Goal: Information Seeking & Learning: Find specific fact

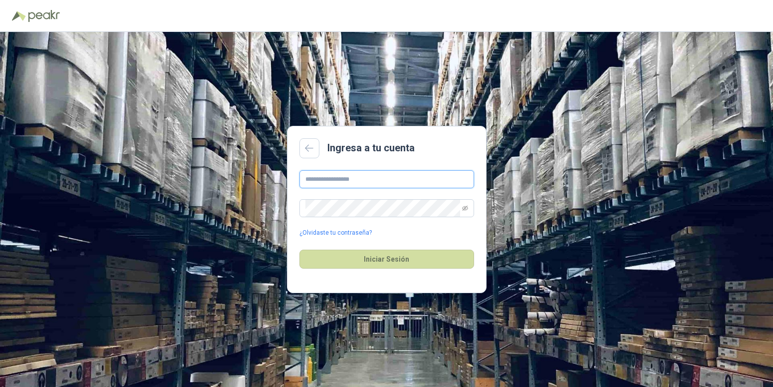
click at [344, 178] on input "text" at bounding box center [387, 179] width 175 height 18
type input "**********"
click at [464, 208] on icon "eye-invisible" at bounding box center [465, 208] width 6 height 6
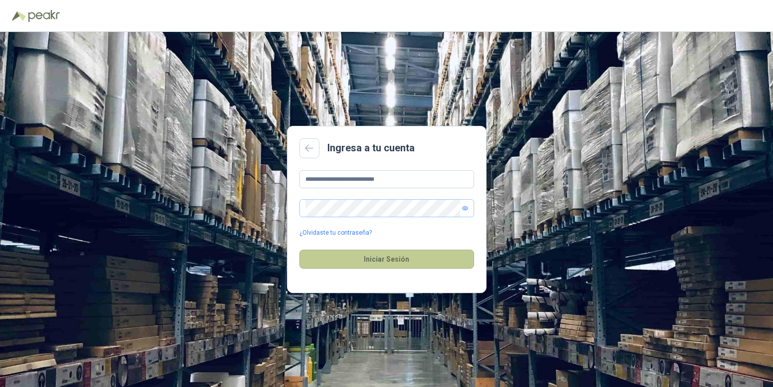
click at [426, 264] on button "Iniciar Sesión" at bounding box center [387, 259] width 175 height 19
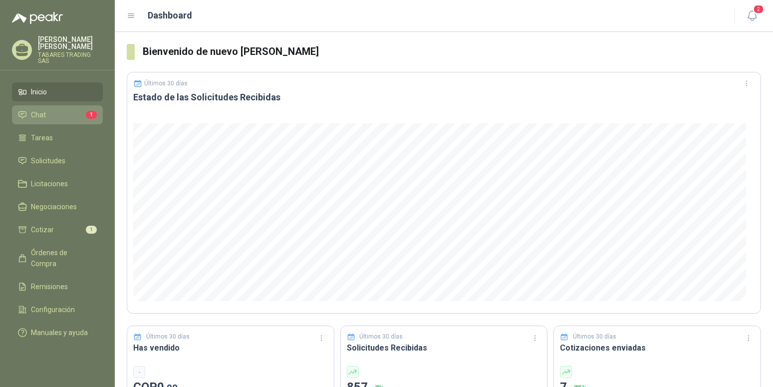
click at [40, 110] on span "Chat" at bounding box center [38, 114] width 15 height 11
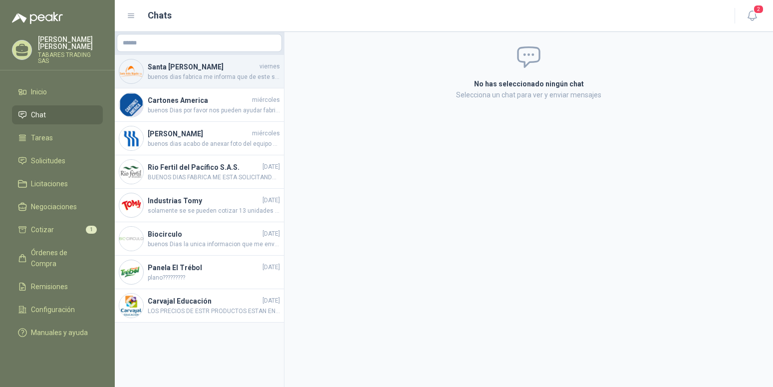
click at [210, 76] on span "buenos dias fabrica me informa que de este sensor viene varias variantes se nes…" at bounding box center [214, 76] width 132 height 9
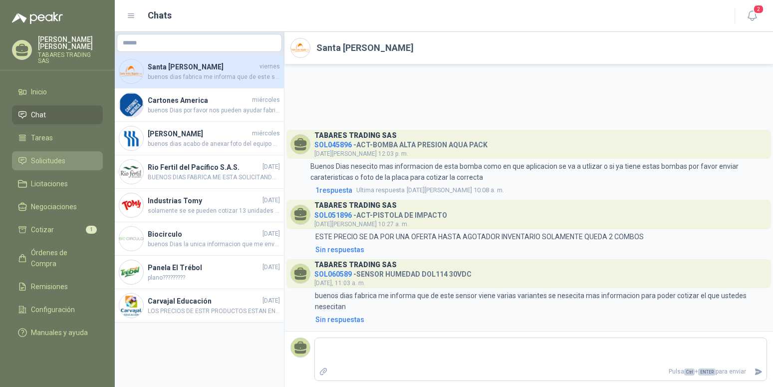
click at [41, 155] on span "Solicitudes" at bounding box center [48, 160] width 34 height 11
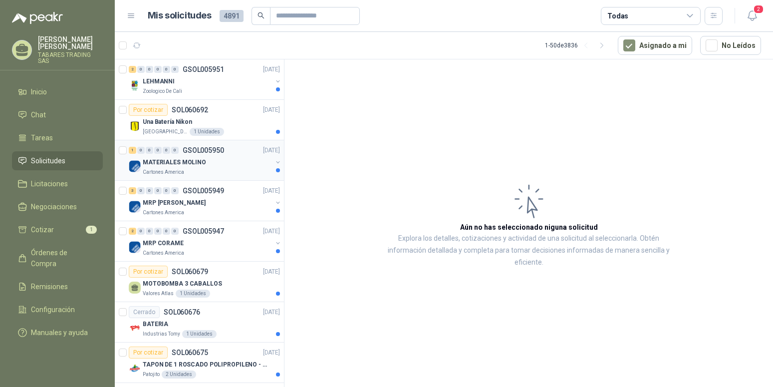
click at [177, 162] on p "MATERIALES MOLINO" at bounding box center [174, 162] width 63 height 9
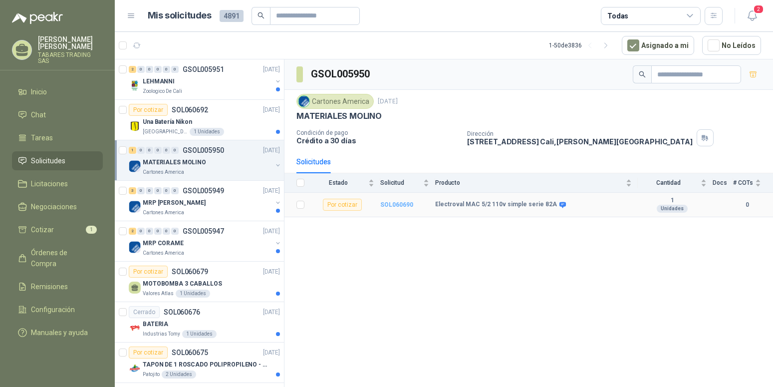
click at [399, 205] on b "SOL060690" at bounding box center [396, 204] width 33 height 7
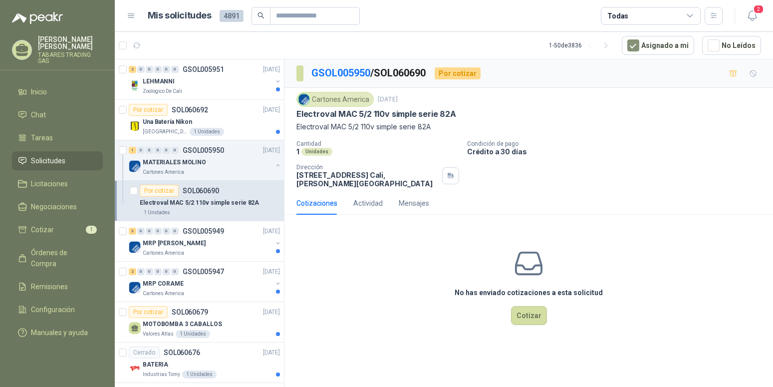
copy p "Electroval MAC 5/2 110v simple serie 82A"
drag, startPoint x: 298, startPoint y: 114, endPoint x: 459, endPoint y: 112, distance: 161.3
click at [459, 112] on div "Electroval MAC 5/2 110v simple serie 82A" at bounding box center [529, 114] width 465 height 10
click at [170, 238] on div "MRP [PERSON_NAME]" at bounding box center [207, 243] width 129 height 12
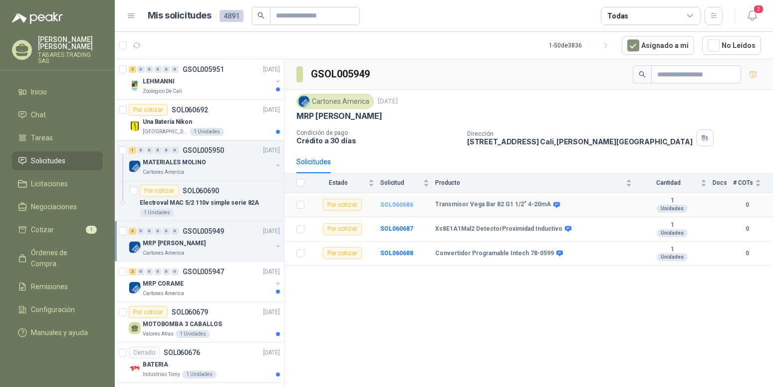
click at [401, 202] on b "SOL060686" at bounding box center [396, 204] width 33 height 7
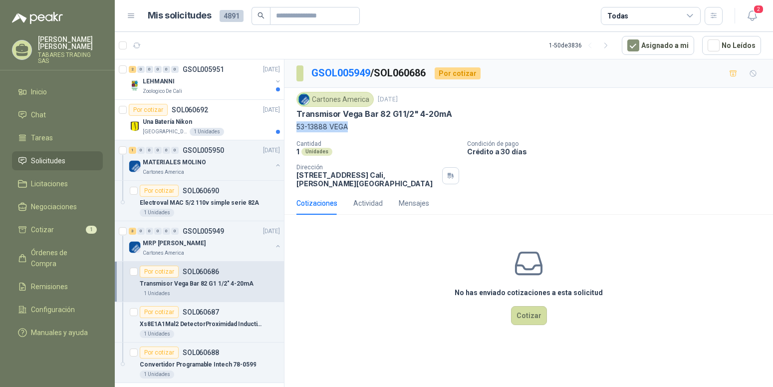
copy p "53-13888 VEGA"
drag, startPoint x: 297, startPoint y: 127, endPoint x: 354, endPoint y: 125, distance: 56.5
click at [354, 125] on p "53-13888 VEGA" at bounding box center [529, 126] width 465 height 11
click at [376, 140] on div "Cartones America [DATE] Transmisor [PERSON_NAME] Bar 82 G1 1/2" 4-20mA 53-1388…" at bounding box center [529, 140] width 465 height 96
drag, startPoint x: 298, startPoint y: 115, endPoint x: 467, endPoint y: 113, distance: 169.3
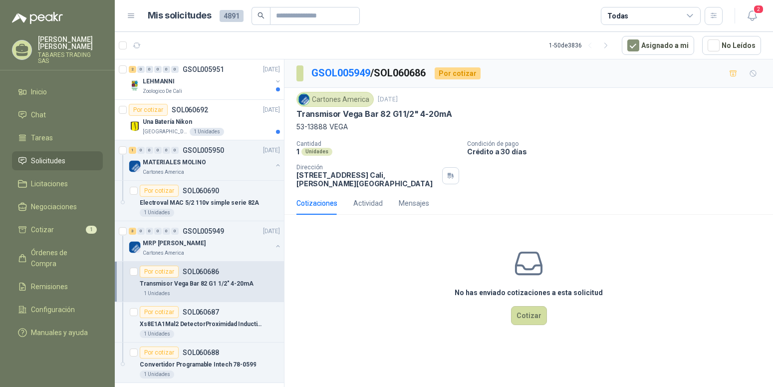
click at [467, 113] on div "Transmisor Vega Bar 82 G1 1/2" 4-20mA" at bounding box center [529, 114] width 465 height 10
copy p "Transmisor Vega Bar 82 G1 1/2" 4-20mA"
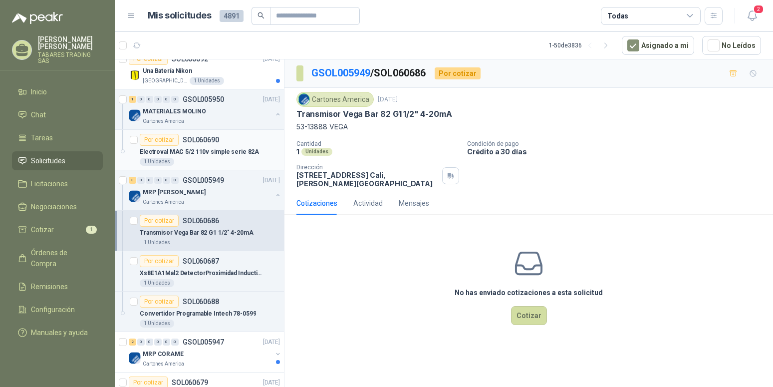
scroll to position [102, 0]
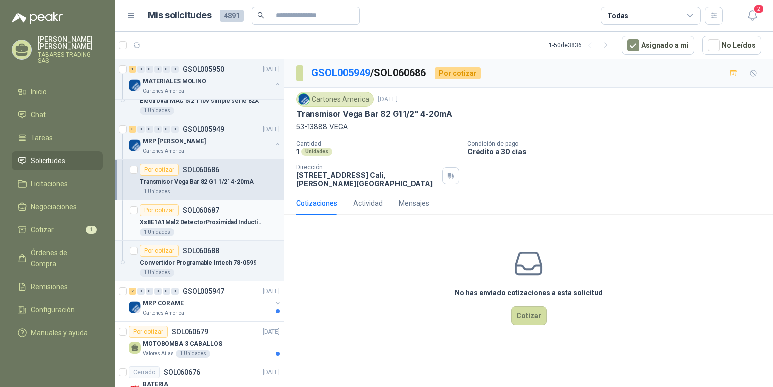
click at [203, 222] on p "Xs8E1A1Mal2 DetectorProximidad Inductivo" at bounding box center [202, 222] width 124 height 9
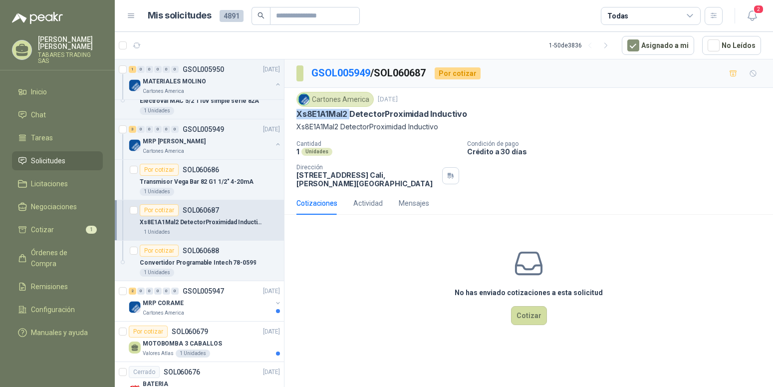
drag, startPoint x: 297, startPoint y: 118, endPoint x: 349, endPoint y: 114, distance: 52.0
click at [349, 114] on p "Xs8E1A1Mal2 DetectorProximidad Inductivo" at bounding box center [382, 114] width 171 height 10
copy p "Xs8E1A1Mal2"
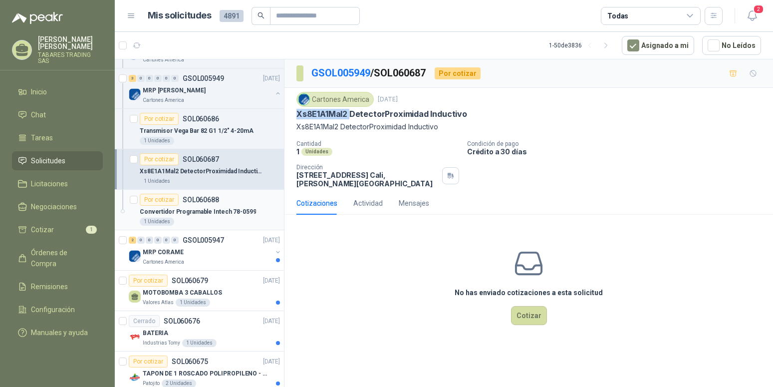
click at [222, 209] on p "Convertidor Programable Intech 78-0599" at bounding box center [198, 211] width 116 height 9
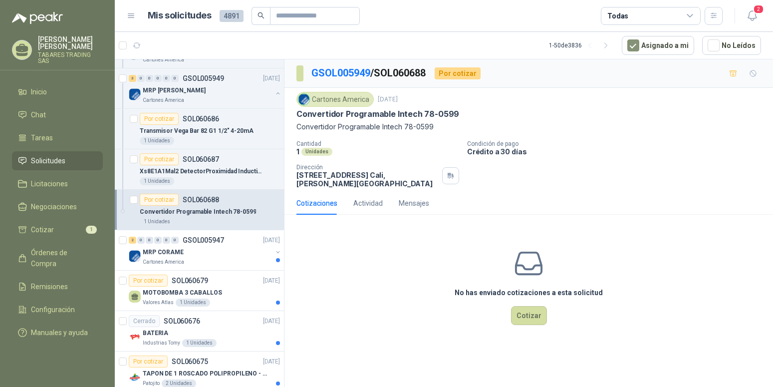
drag, startPoint x: 299, startPoint y: 114, endPoint x: 462, endPoint y: 111, distance: 163.3
click at [462, 111] on div "Convertidor Programable Intech 78-0599" at bounding box center [529, 114] width 465 height 10
copy p "Convertidor Programable Intech 78-0599"
click at [445, 131] on p "Convertidor Programable Intech 78-0599" at bounding box center [529, 126] width 465 height 11
drag, startPoint x: 421, startPoint y: 117, endPoint x: 462, endPoint y: 113, distance: 40.6
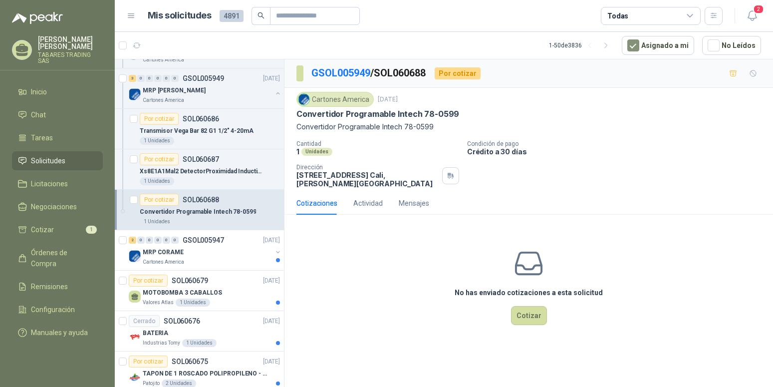
click at [462, 113] on div "Convertidor Programable Intech 78-0599" at bounding box center [529, 114] width 465 height 10
copy p "78-0599"
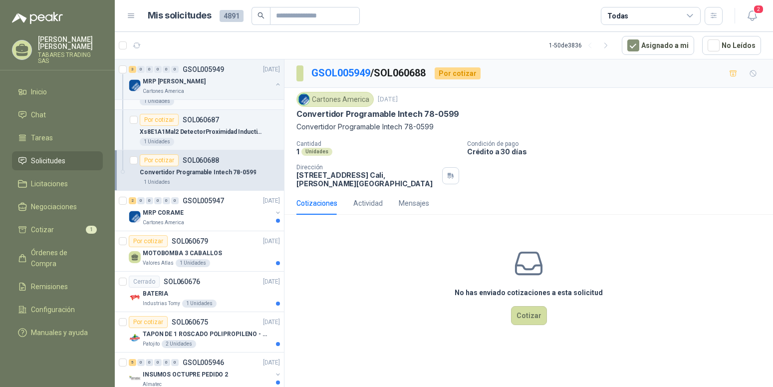
scroll to position [204, 0]
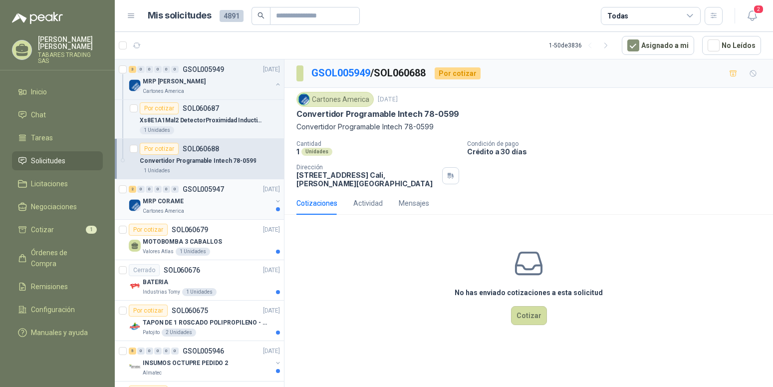
click at [165, 202] on p "MRP CORAME" at bounding box center [163, 201] width 41 height 9
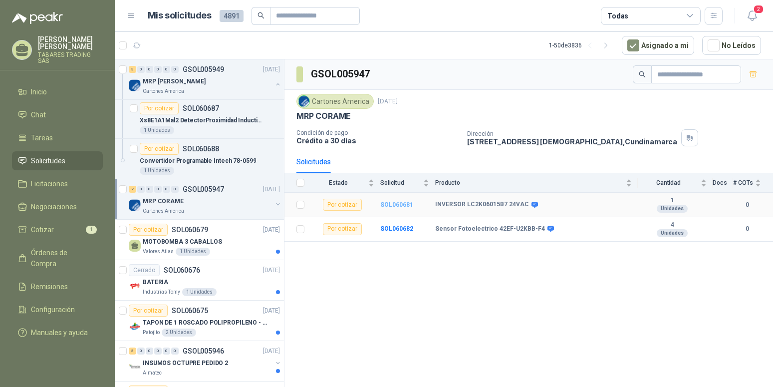
click at [400, 205] on b "SOL060681" at bounding box center [396, 204] width 33 height 7
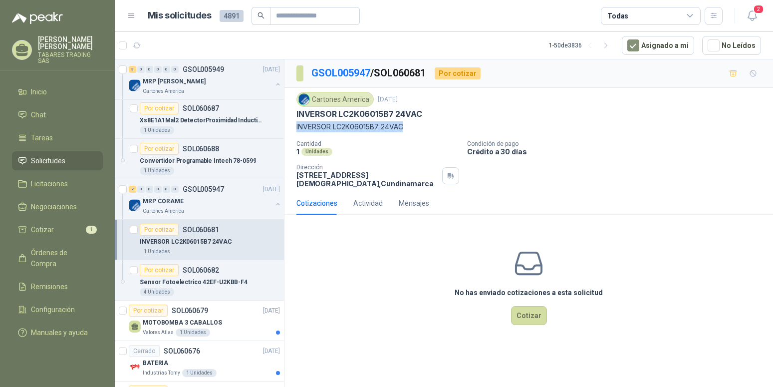
drag, startPoint x: 297, startPoint y: 128, endPoint x: 411, endPoint y: 124, distance: 114.4
click at [411, 124] on p "INVERSOR LC2K06015B7 24VAC" at bounding box center [529, 126] width 465 height 11
copy p "INVERSOR LC2K06015B7 24VAC"
click at [203, 282] on p "Sensor Fotoelectrico 42EF-U2KBB-F4" at bounding box center [194, 282] width 108 height 9
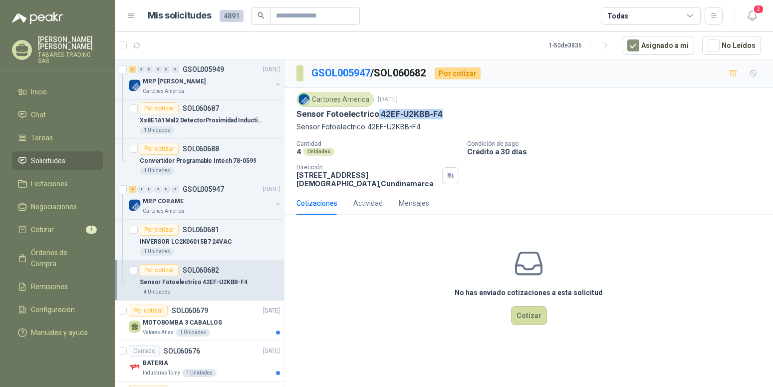
drag, startPoint x: 376, startPoint y: 111, endPoint x: 448, endPoint y: 109, distance: 72.4
click at [448, 109] on div "Sensor Fotoelectrico 42EF-U2KBB-F4" at bounding box center [529, 114] width 465 height 10
copy p "42EF-U2KBB-F4"
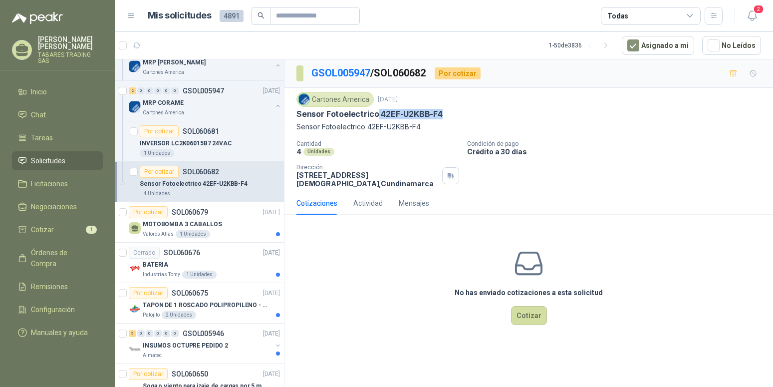
scroll to position [357, 0]
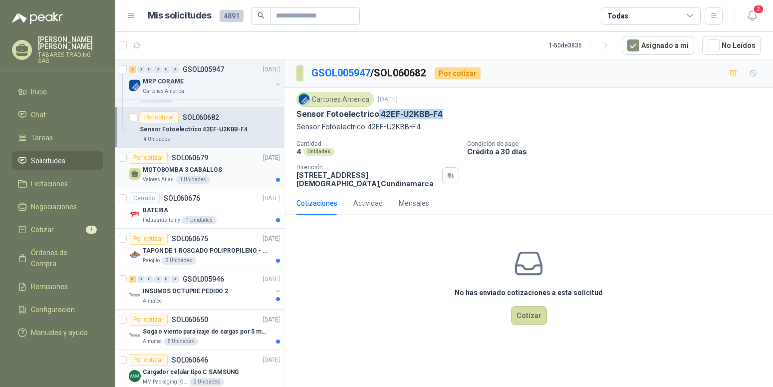
click at [177, 166] on p "MOTOBOMBA 3 CABALLOS" at bounding box center [182, 169] width 79 height 9
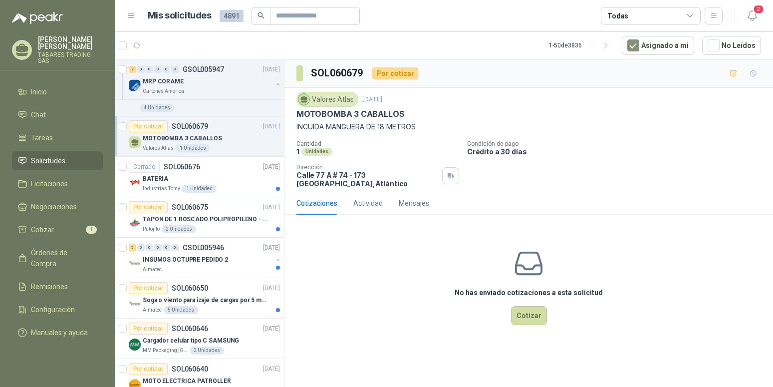
scroll to position [407, 0]
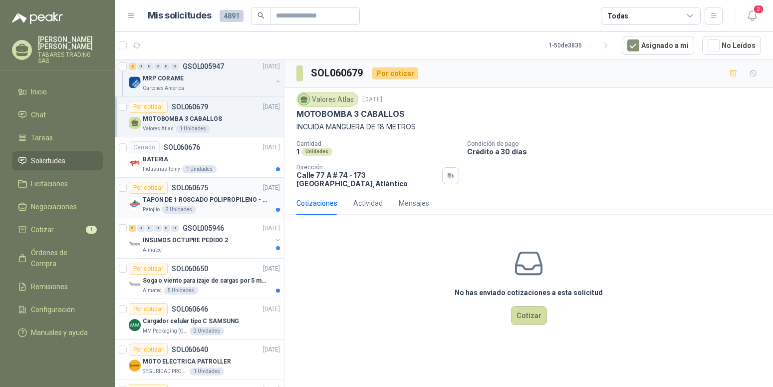
click at [218, 199] on p "TAPON DE 1 ROSCADO POLIPROPILENO - HEMBRA NPT" at bounding box center [205, 199] width 124 height 9
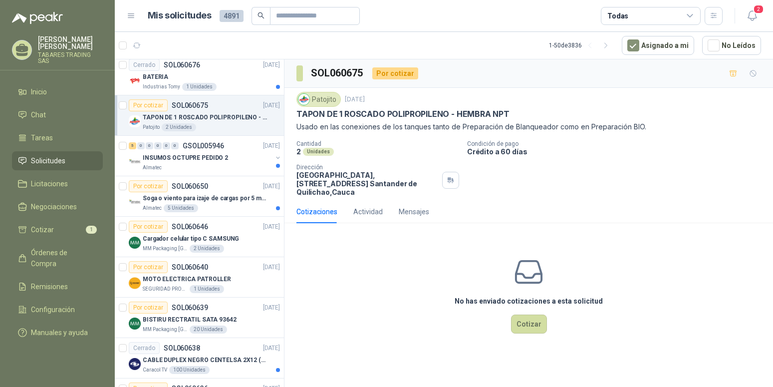
scroll to position [509, 0]
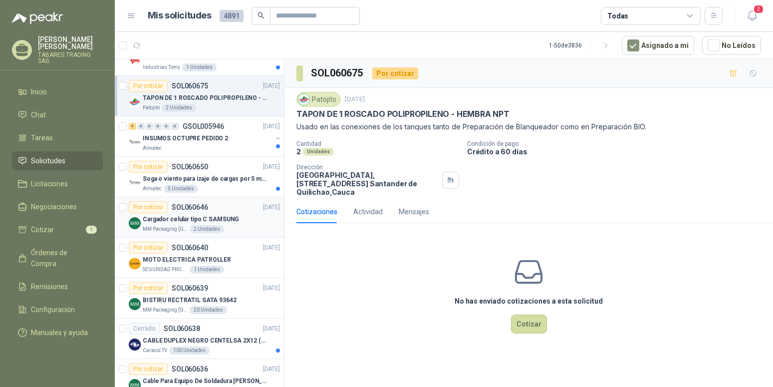
click at [203, 220] on p "Cargador celular tipo C SAMSUNG" at bounding box center [191, 219] width 96 height 9
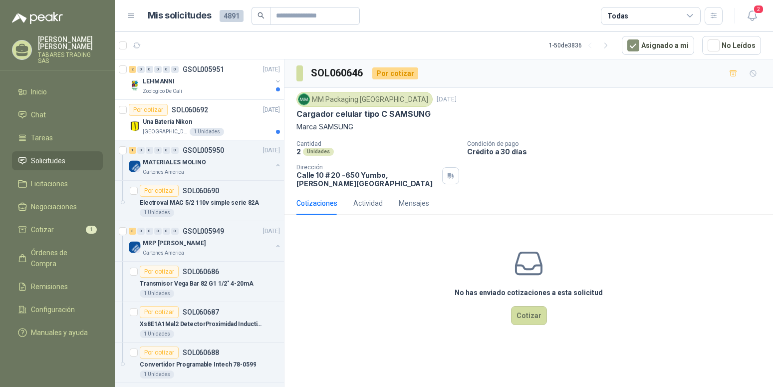
click at [77, 61] on div "[PERSON_NAME] TRADING SAS" at bounding box center [57, 53] width 115 height 34
click at [77, 56] on p "TABARES TRADING SAS" at bounding box center [70, 58] width 65 height 12
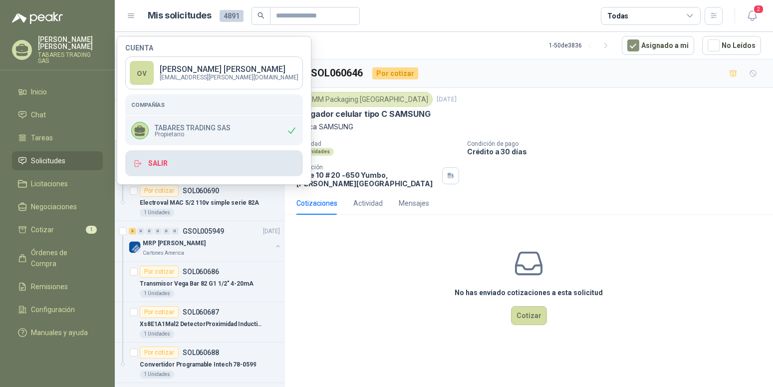
click at [163, 161] on button "Salir" at bounding box center [214, 163] width 178 height 26
